Goal: Use online tool/utility: Utilize a website feature to perform a specific function

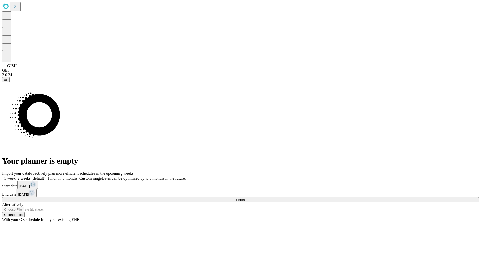
click at [244, 198] on span "Fetch" at bounding box center [240, 200] width 8 height 4
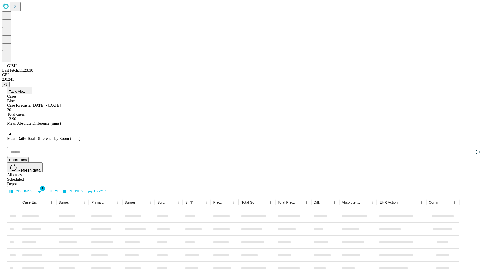
click at [25, 90] on span "Table View" at bounding box center [17, 92] width 16 height 4
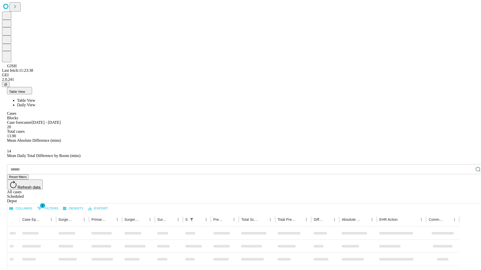
click at [35, 103] on span "Daily View" at bounding box center [26, 105] width 18 height 4
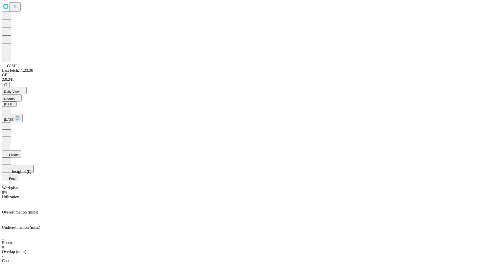
click at [21, 151] on button "Predict" at bounding box center [11, 154] width 19 height 7
